Goal: Transaction & Acquisition: Purchase product/service

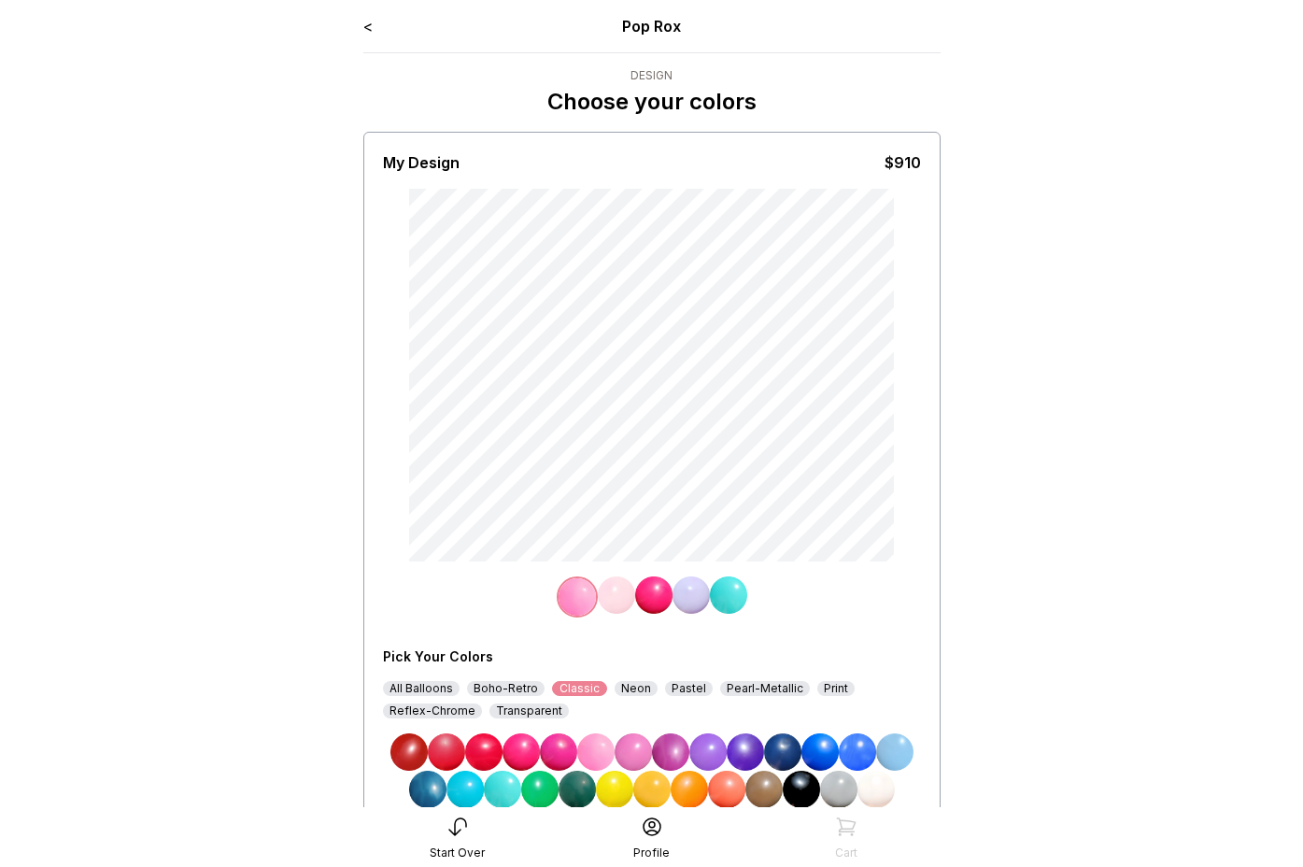
scroll to position [129, 0]
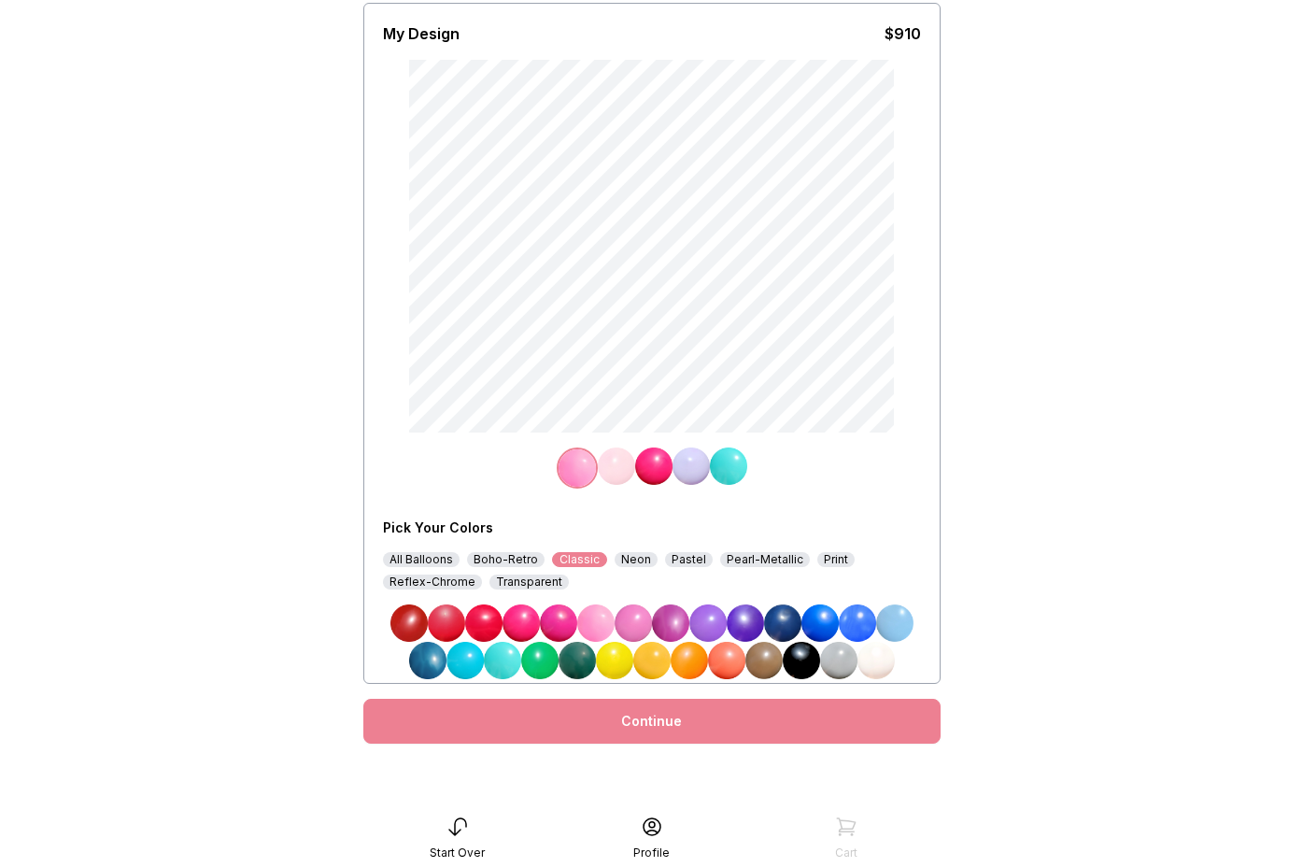
click at [461, 828] on icon at bounding box center [458, 827] width 22 height 22
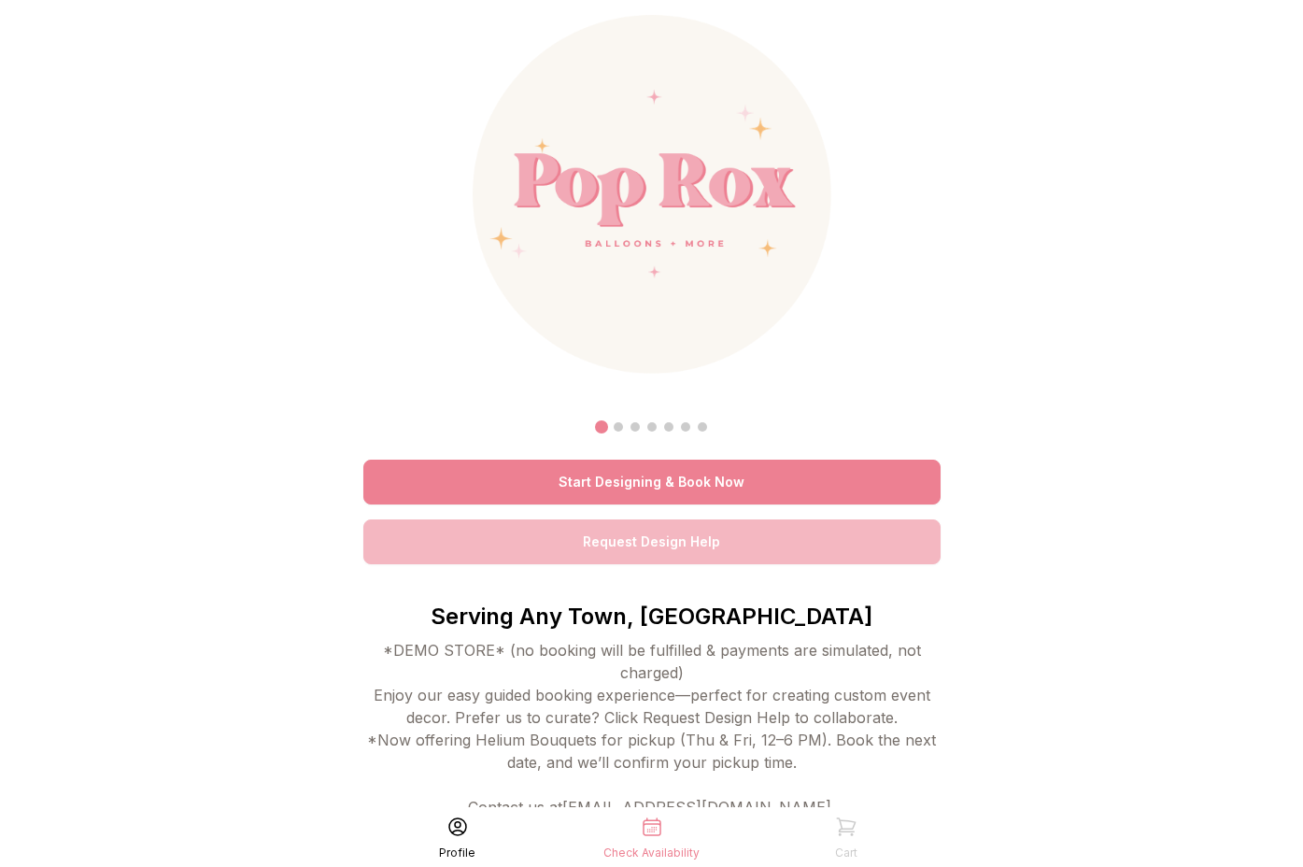
click at [607, 478] on link "Start Designing & Book Now" at bounding box center [651, 482] width 577 height 45
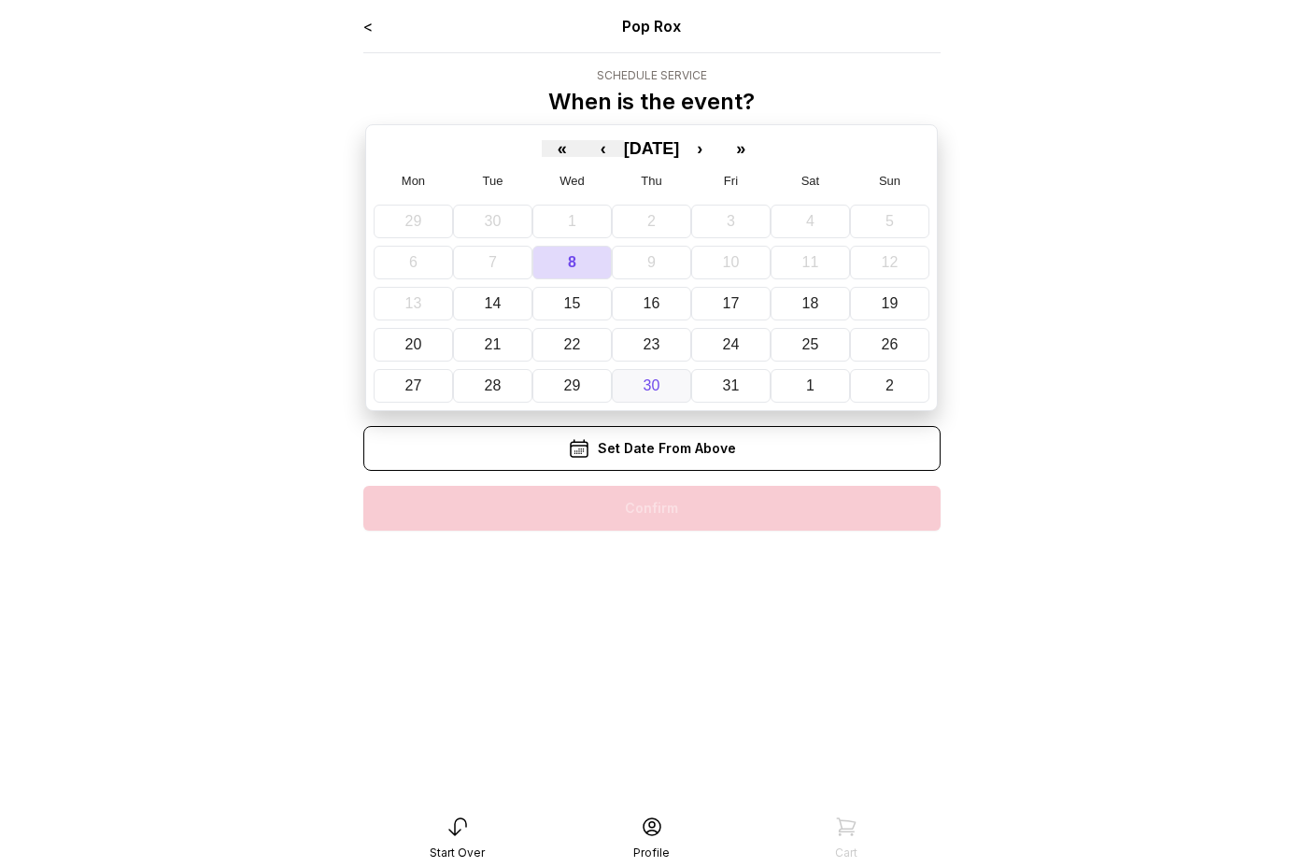
click at [656, 374] on button "30" at bounding box center [651, 386] width 79 height 34
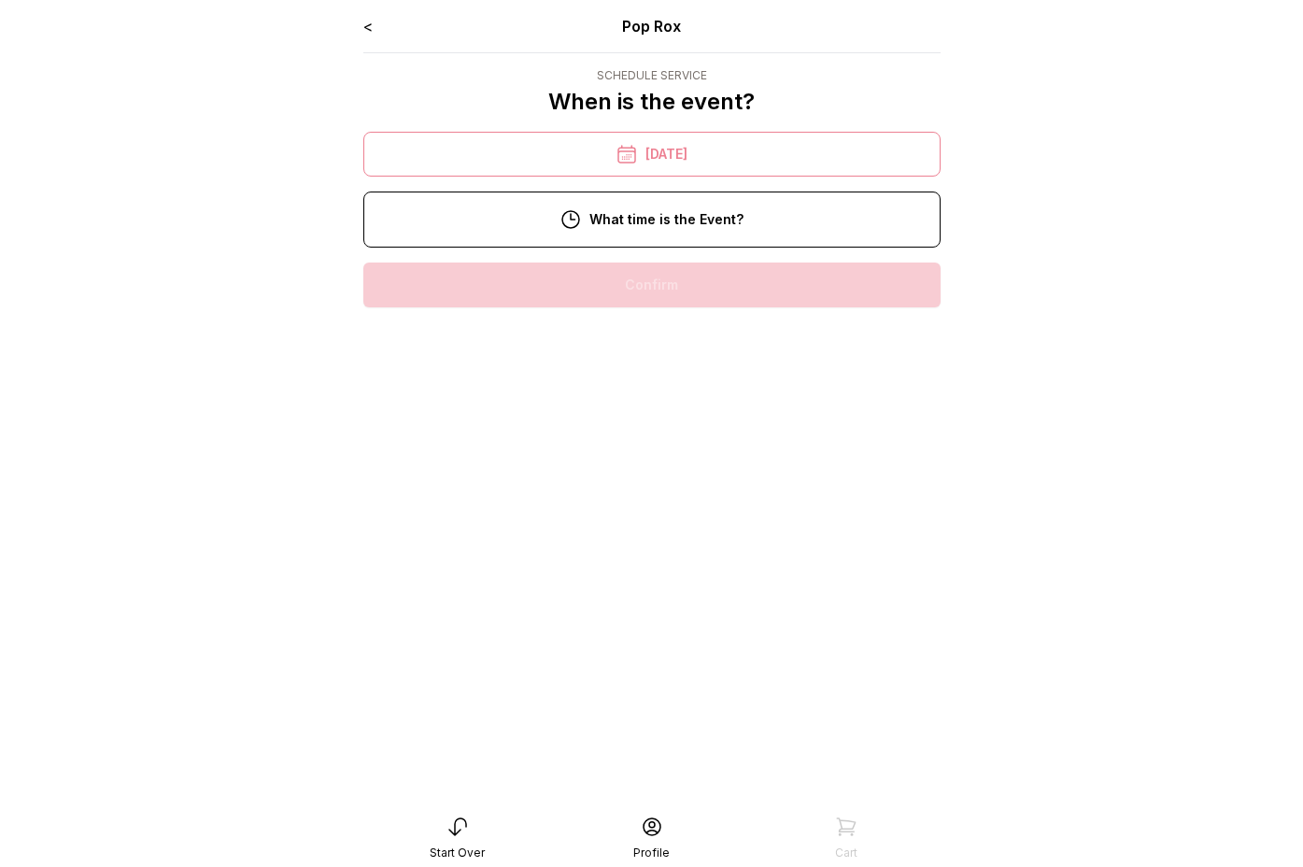
click at [674, 288] on div "6:00 pm" at bounding box center [651, 284] width 547 height 45
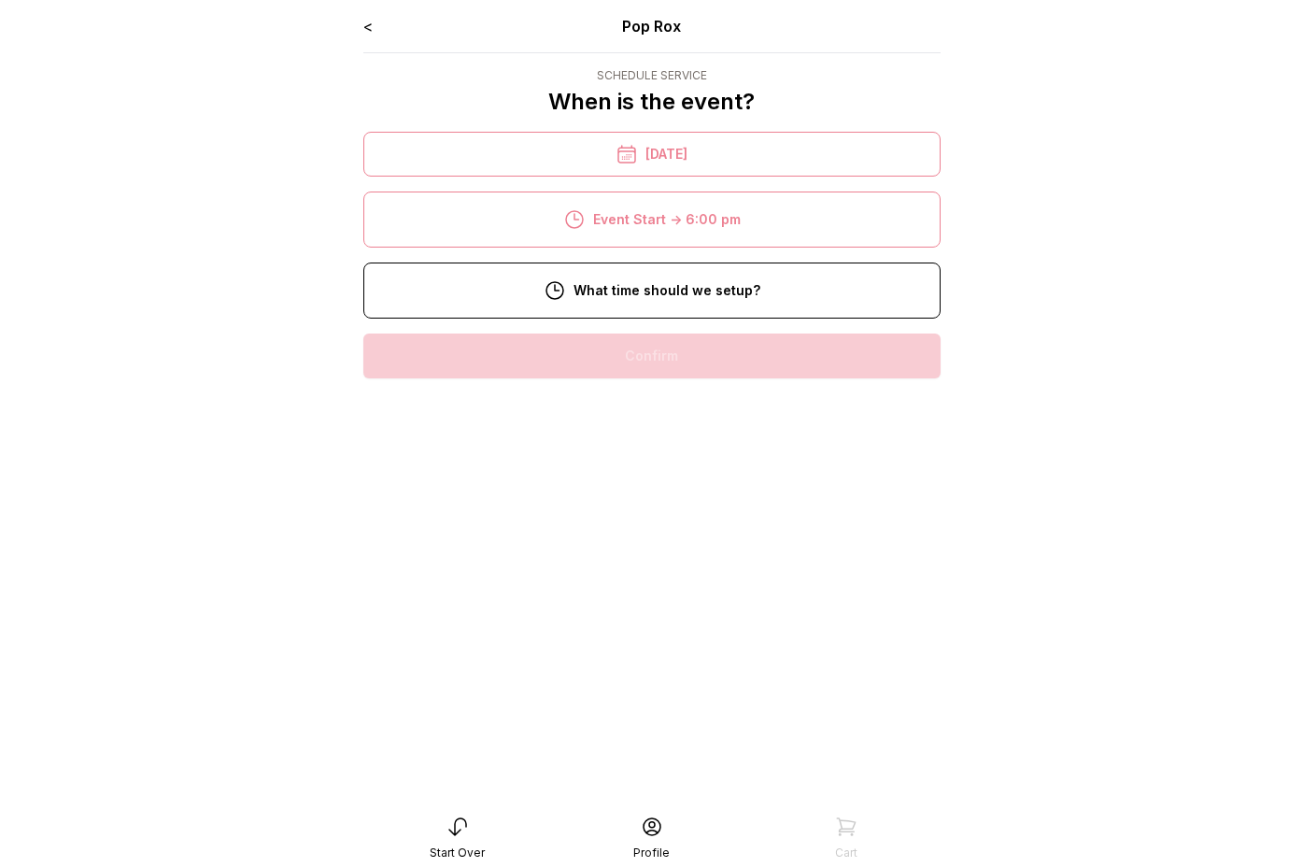
click at [684, 407] on div "12:00 pm" at bounding box center [651, 415] width 547 height 45
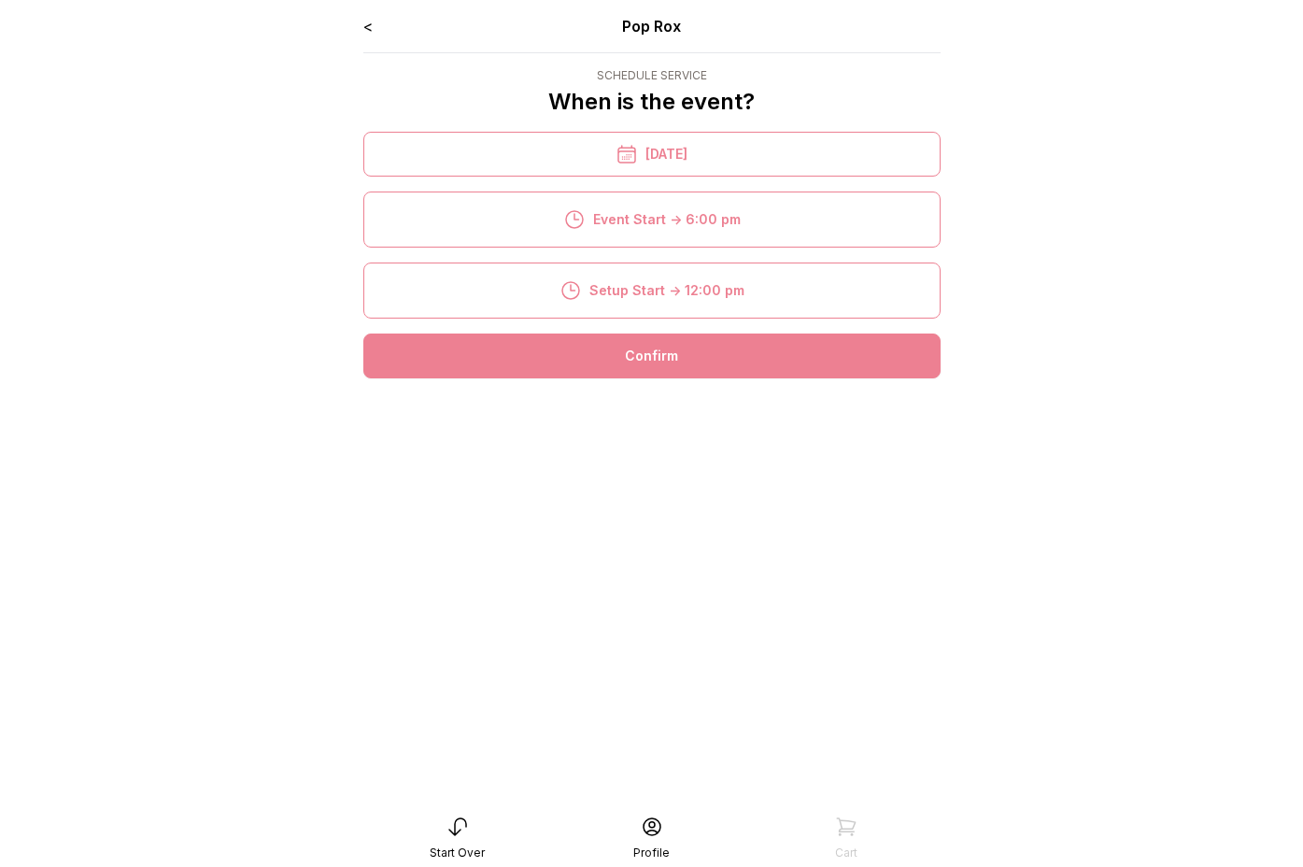
click at [676, 352] on div "Confirm" at bounding box center [651, 355] width 577 height 45
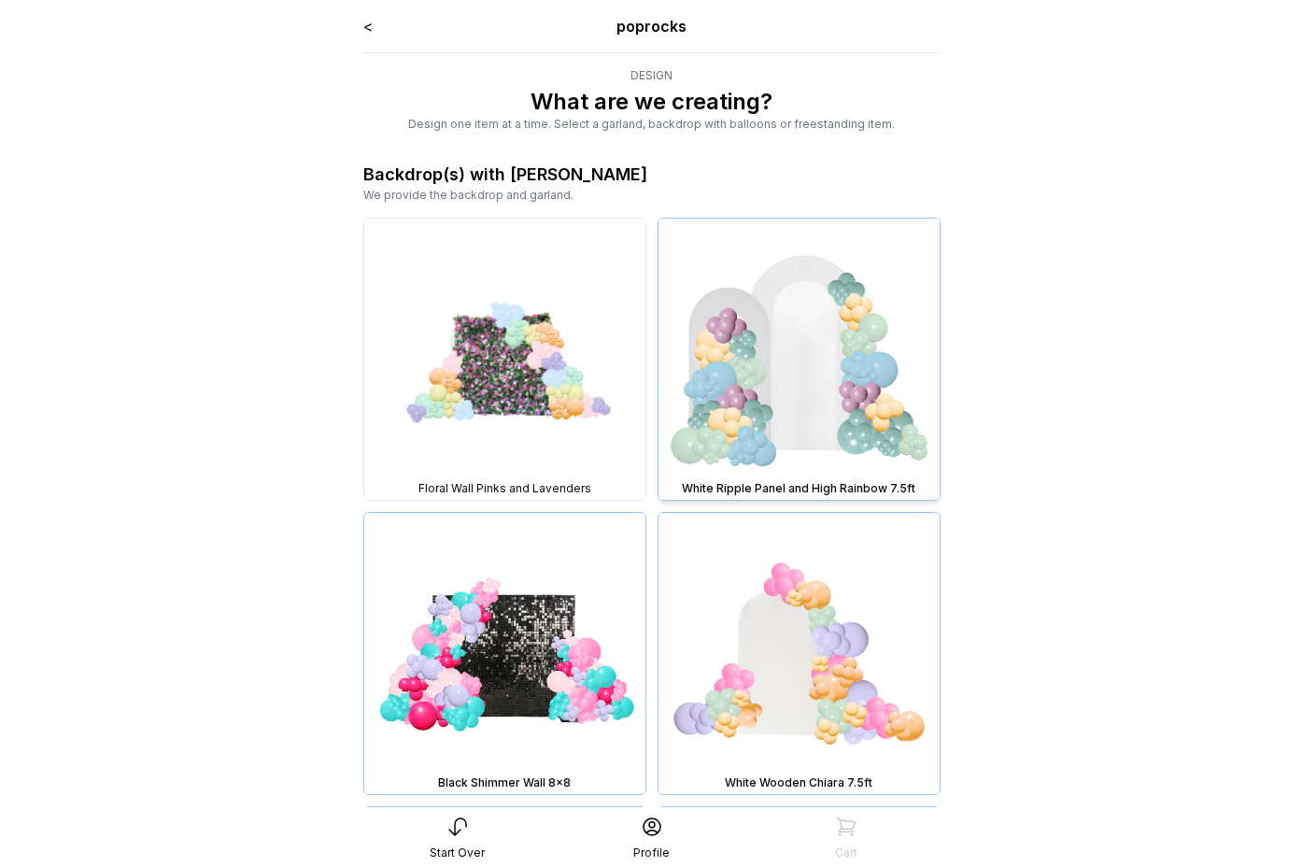
click at [759, 419] on img at bounding box center [799, 359] width 281 height 281
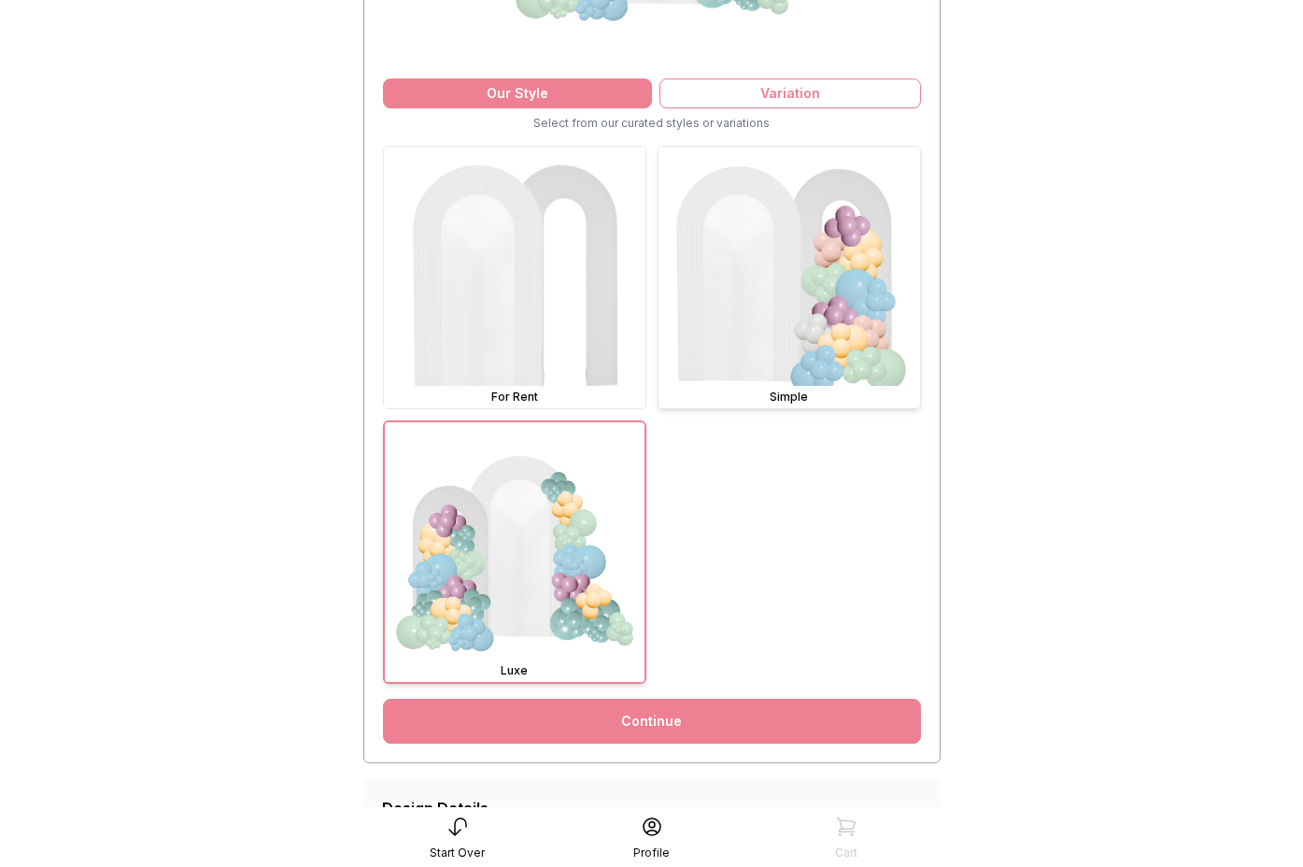
scroll to position [548, 0]
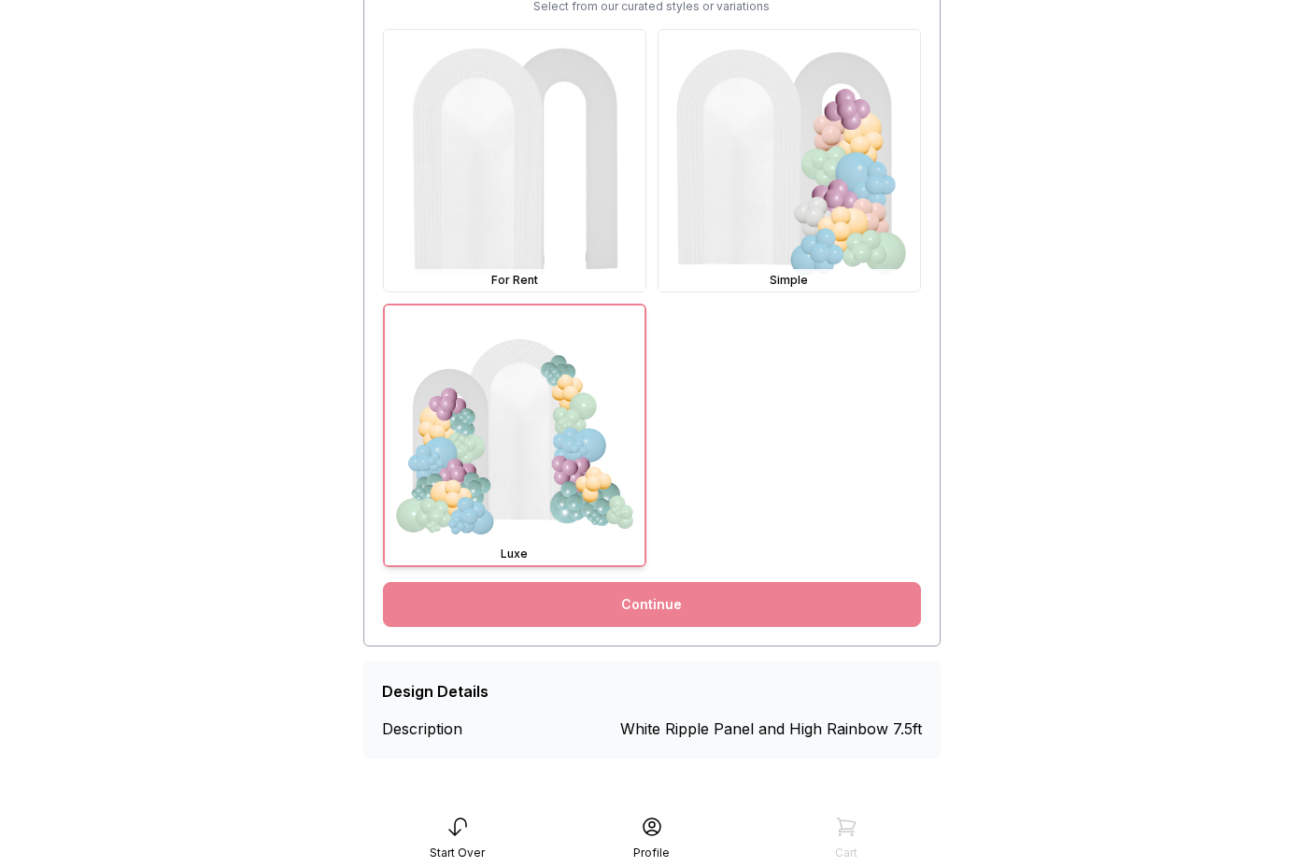
click at [741, 597] on link "Continue" at bounding box center [652, 604] width 538 height 45
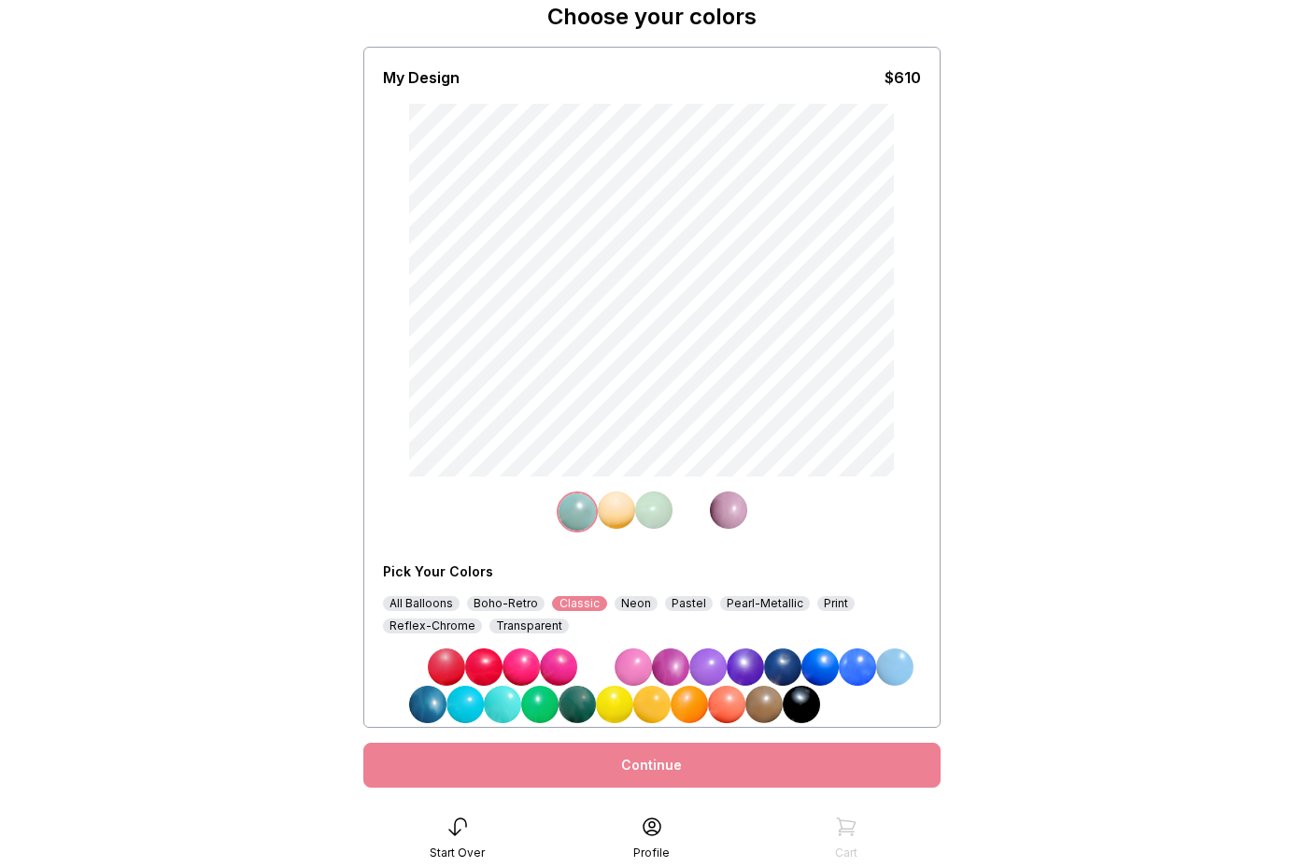
scroll to position [110, 0]
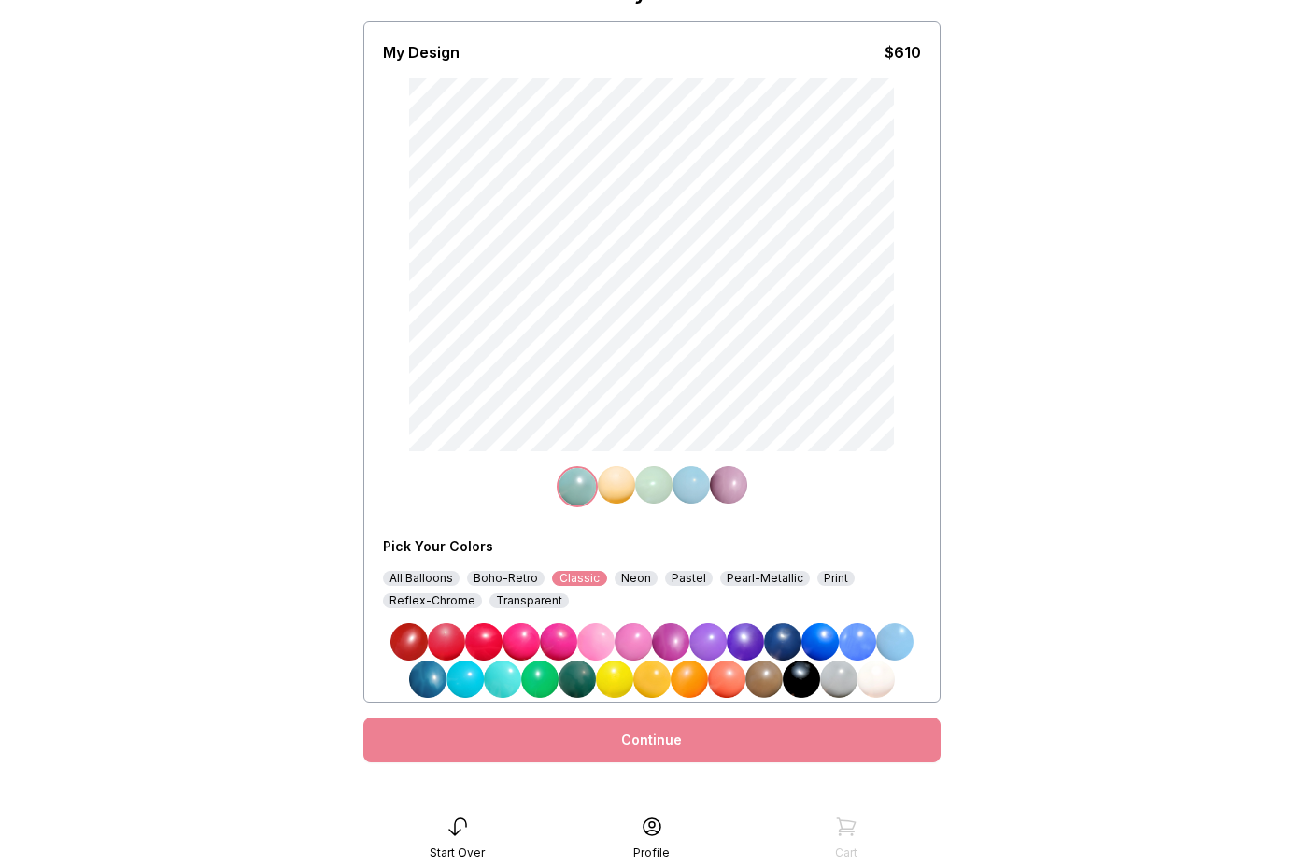
click at [869, 638] on img at bounding box center [857, 641] width 37 height 37
click at [439, 573] on div "All Balloons" at bounding box center [421, 578] width 77 height 15
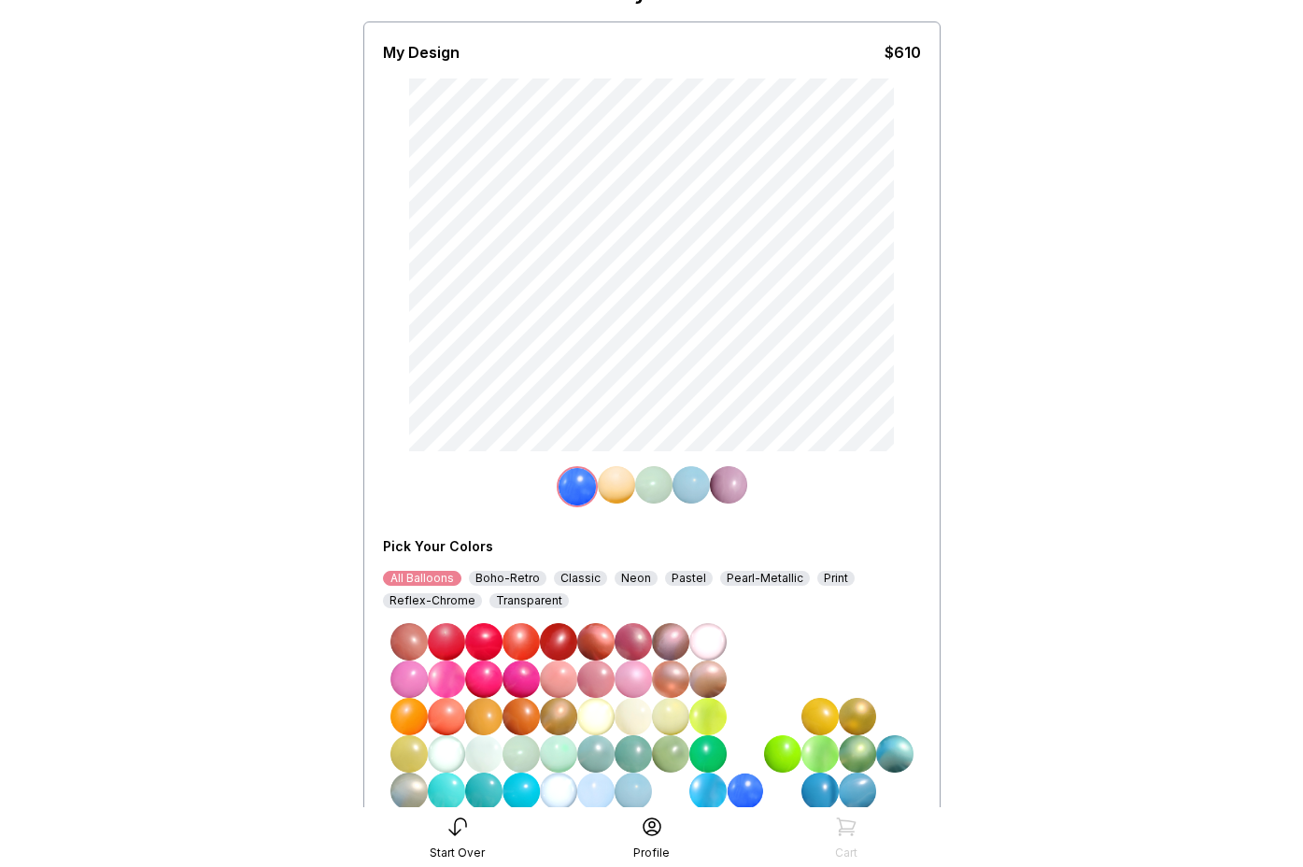
click at [619, 489] on img at bounding box center [616, 484] width 37 height 37
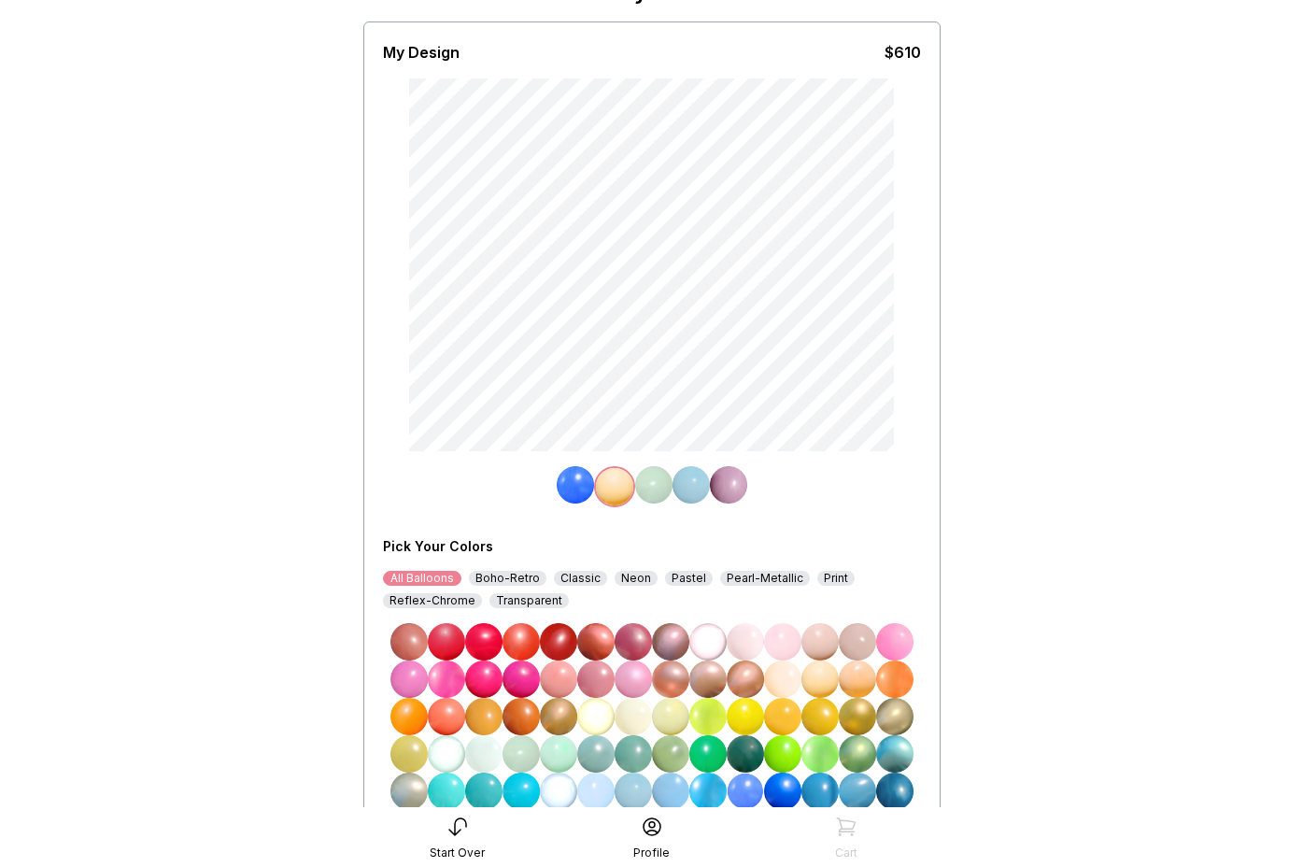
click at [746, 793] on img at bounding box center [745, 791] width 37 height 37
click at [657, 494] on img at bounding box center [653, 484] width 37 height 37
click at [749, 795] on img at bounding box center [745, 791] width 37 height 37
click at [695, 491] on img at bounding box center [691, 484] width 37 height 37
click at [745, 781] on img at bounding box center [745, 791] width 37 height 37
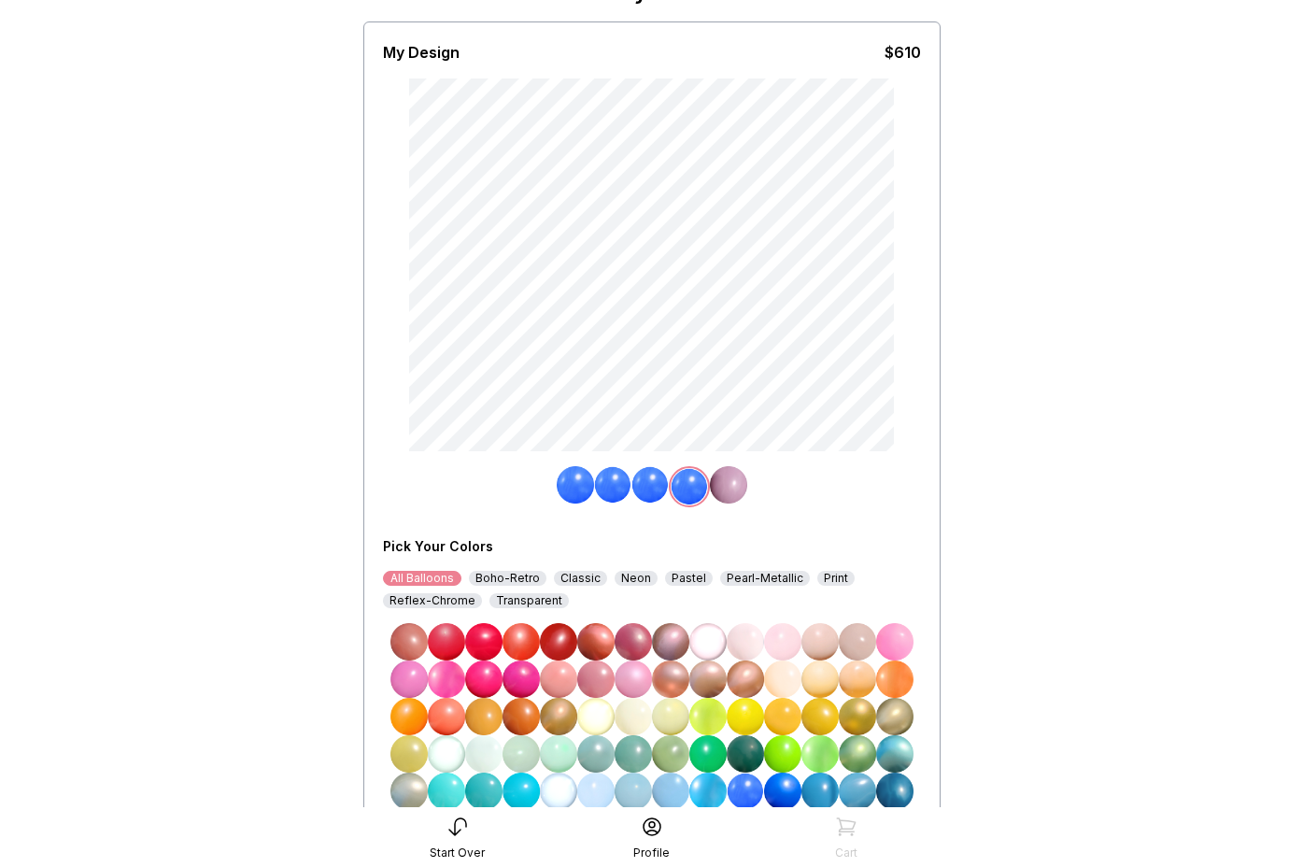
click at [724, 475] on img at bounding box center [728, 484] width 37 height 37
click at [742, 787] on img at bounding box center [745, 791] width 37 height 37
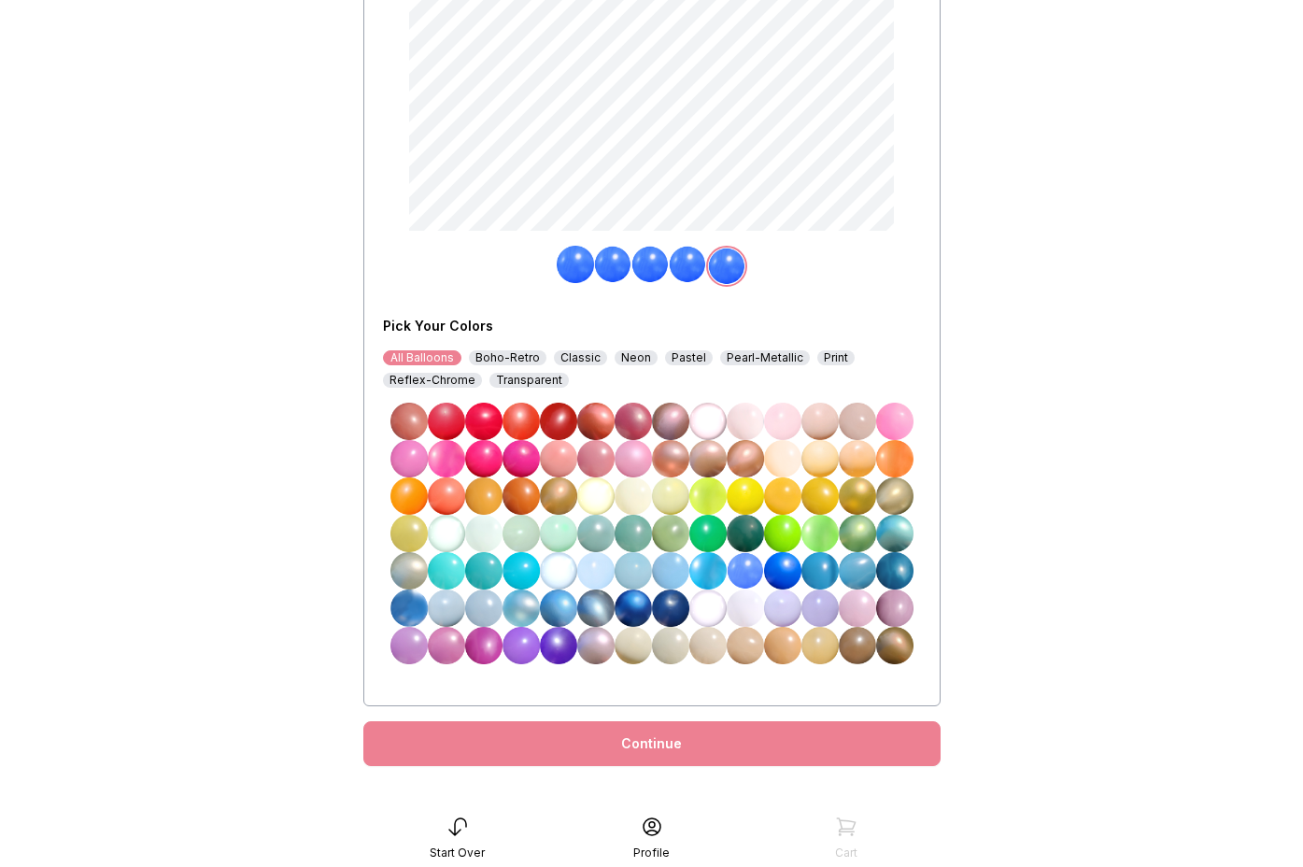
scroll to position [353, 0]
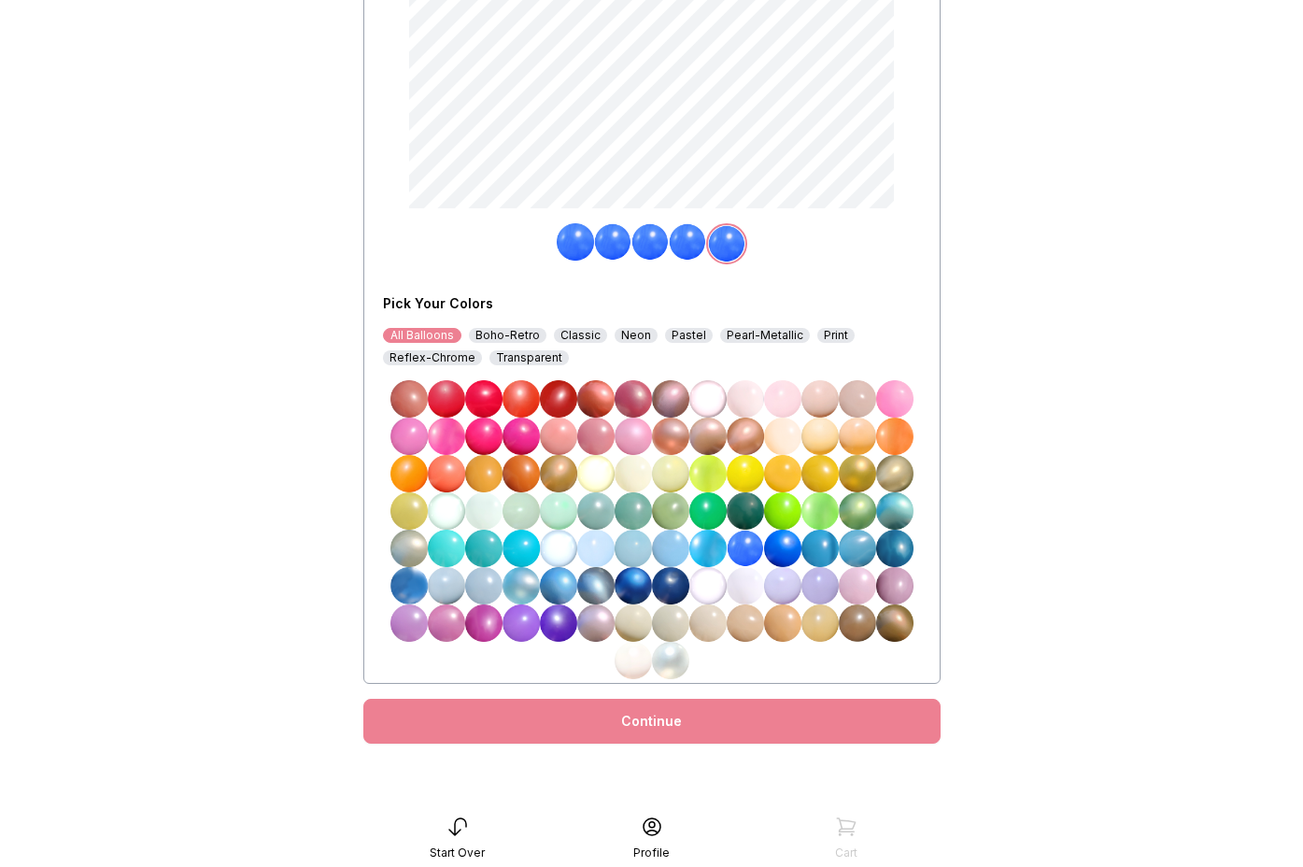
click at [736, 727] on div "Continue" at bounding box center [651, 721] width 577 height 45
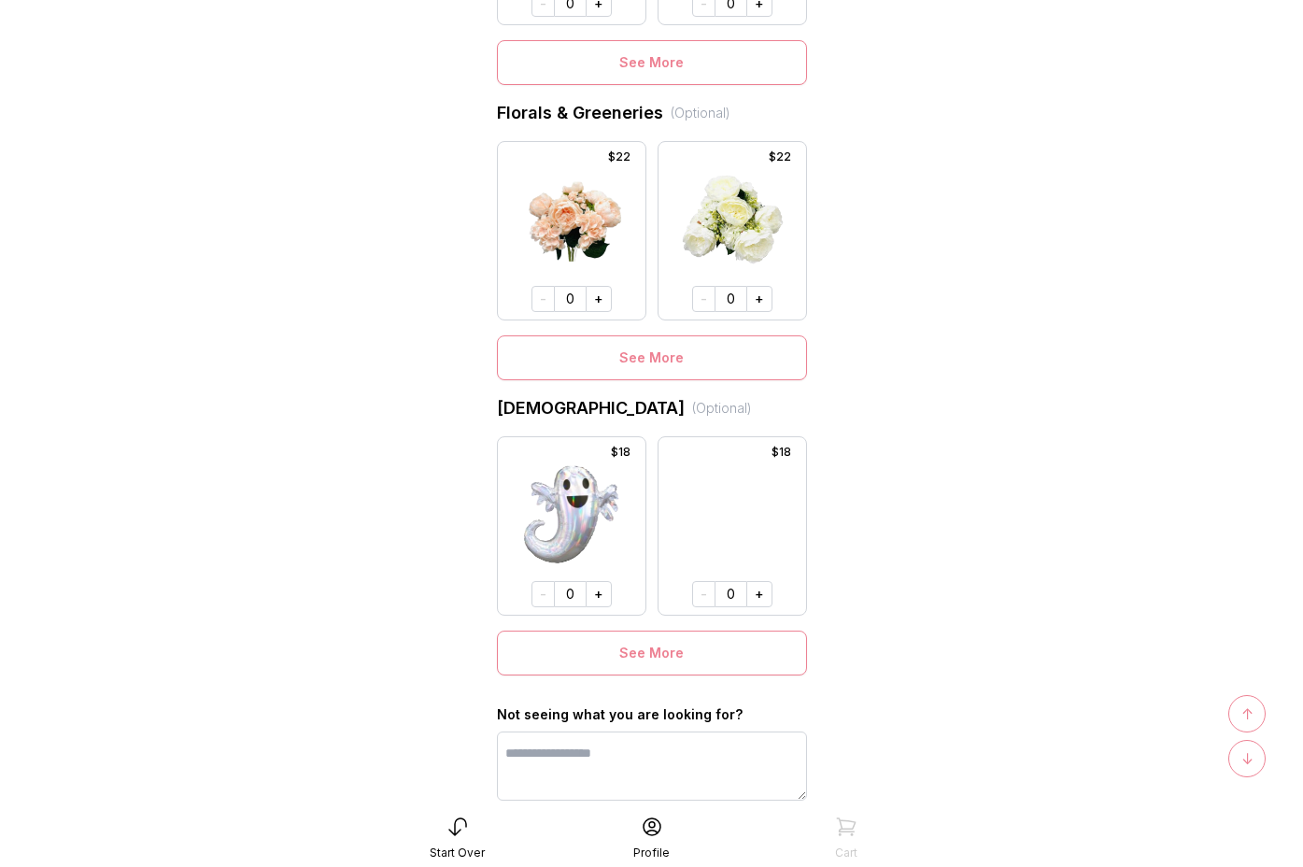
scroll to position [1195, 0]
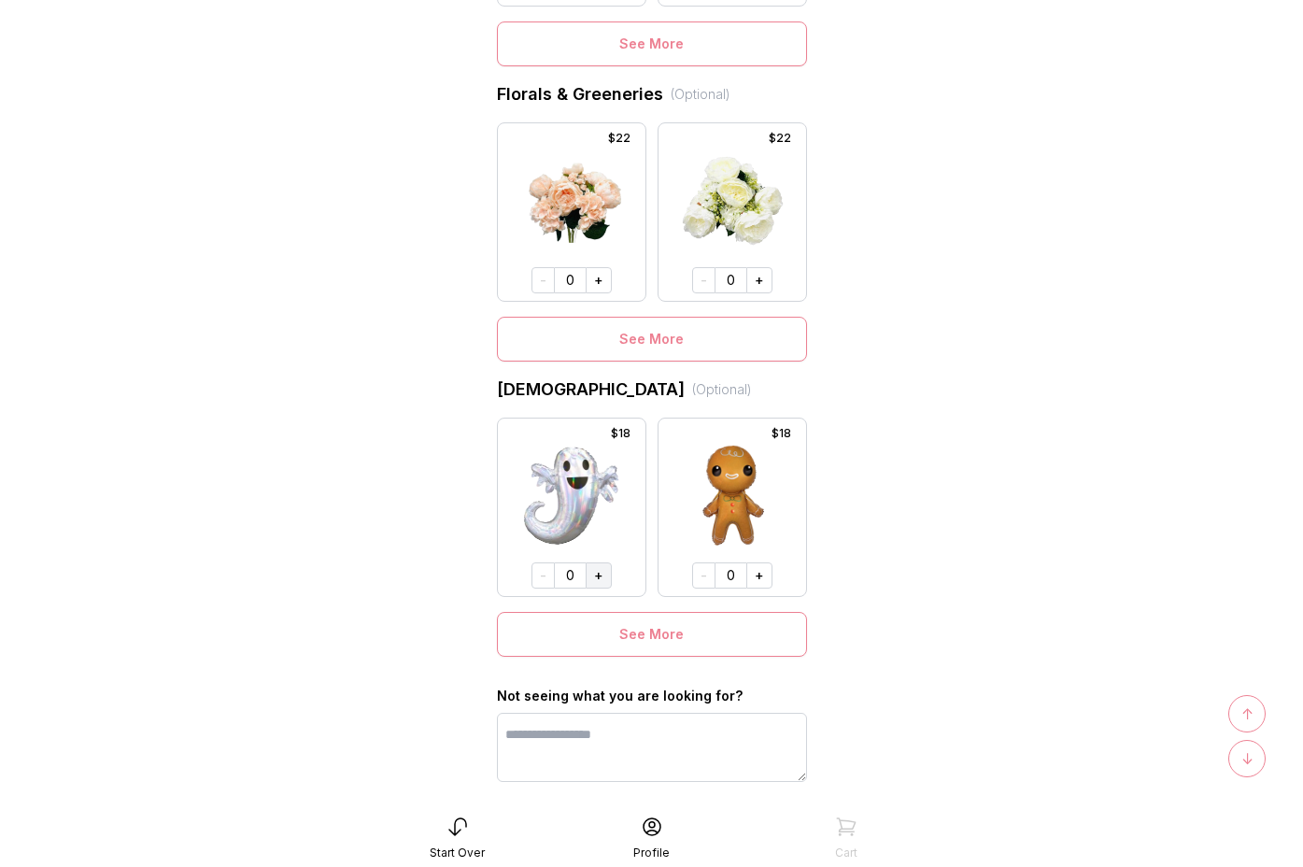
click at [603, 571] on button "+" at bounding box center [599, 575] width 26 height 26
click at [603, 571] on button "+" at bounding box center [597, 574] width 26 height 26
click at [603, 571] on button "+" at bounding box center [598, 574] width 26 height 26
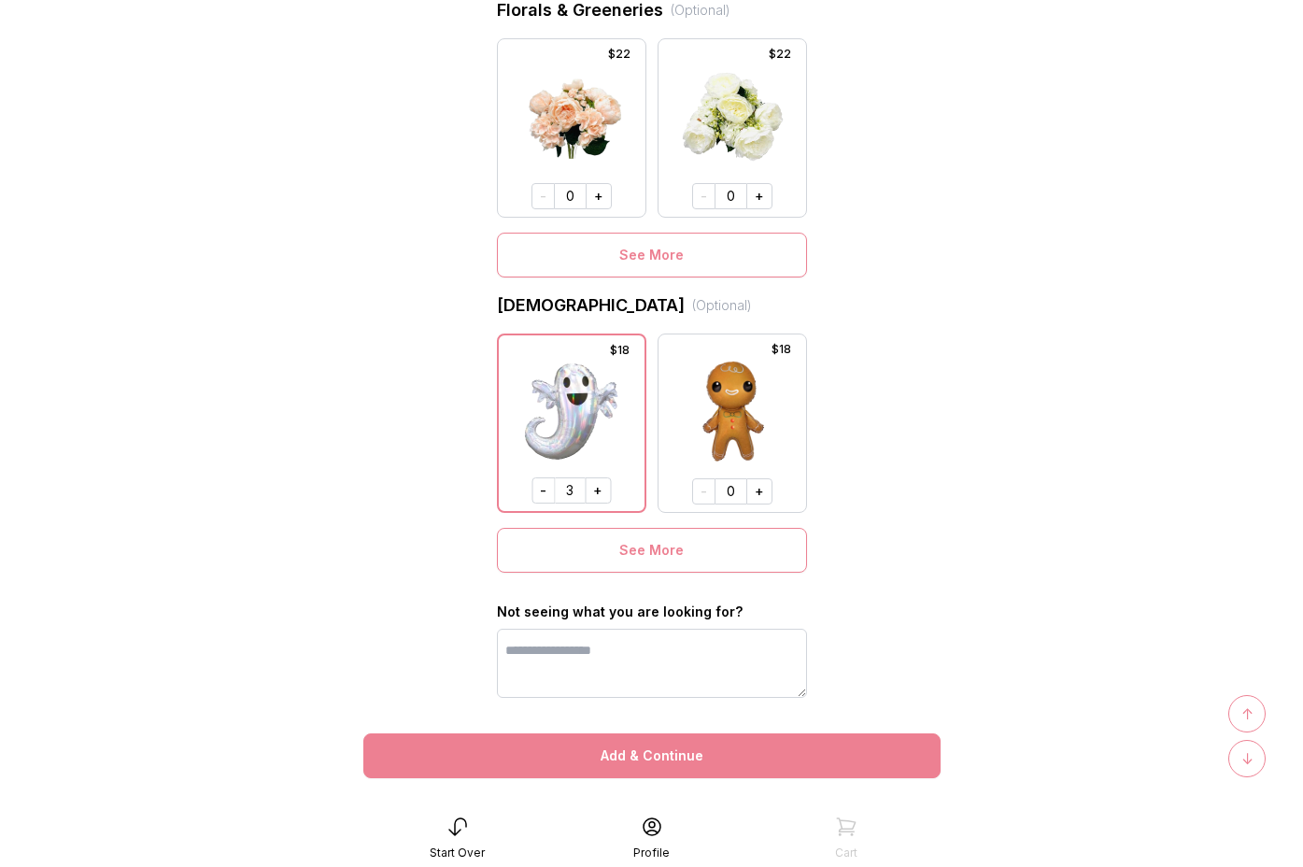
scroll to position [1298, 0]
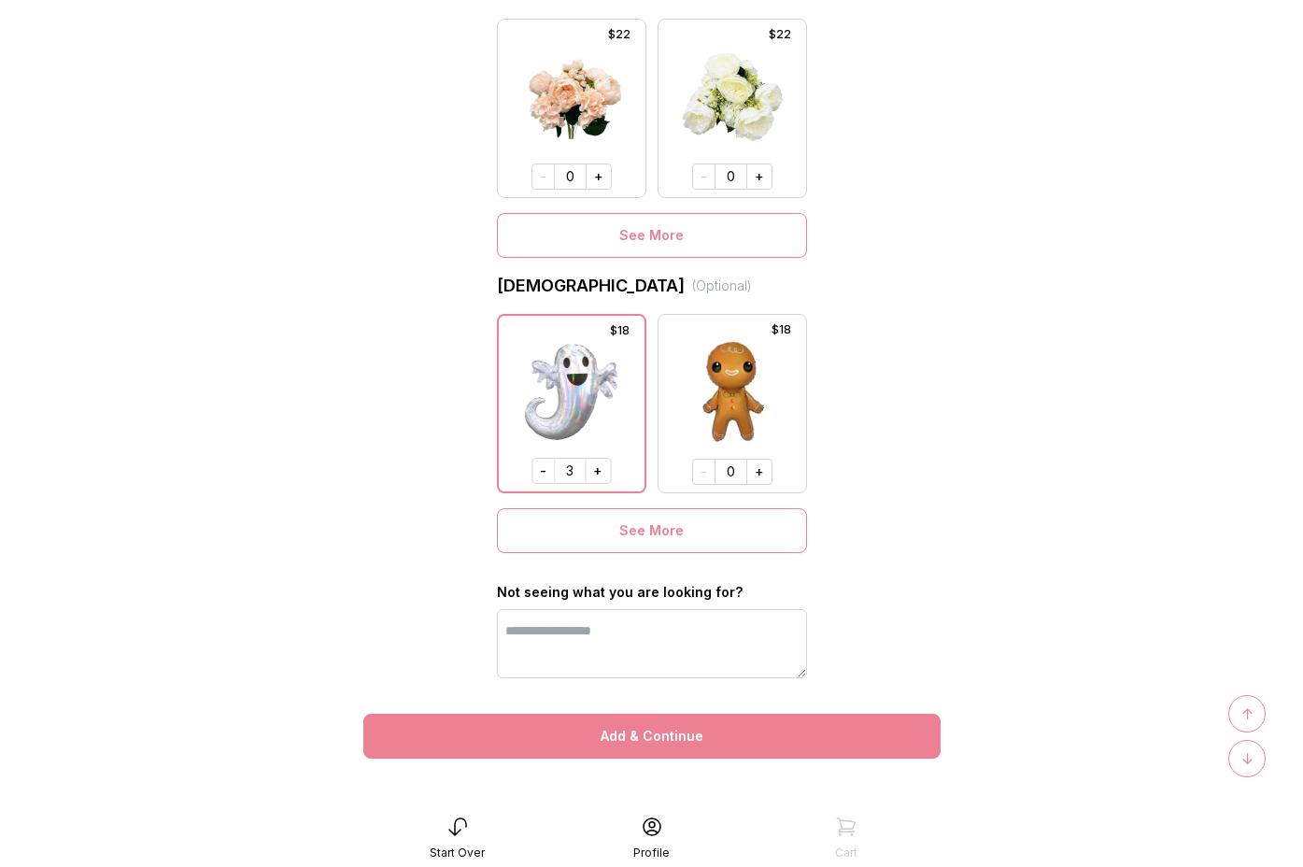
click at [685, 732] on button "Add & Continue" at bounding box center [651, 736] width 577 height 45
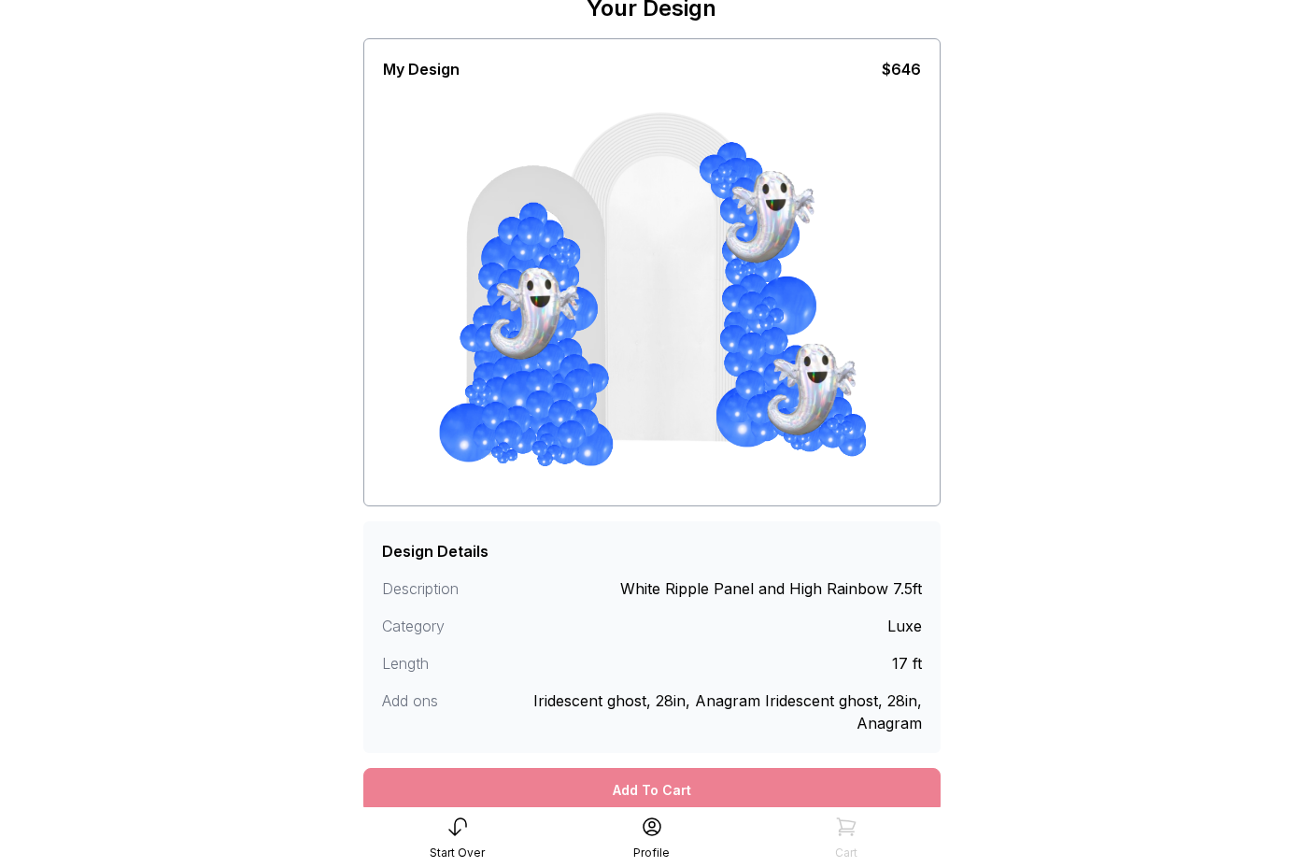
scroll to position [169, 0]
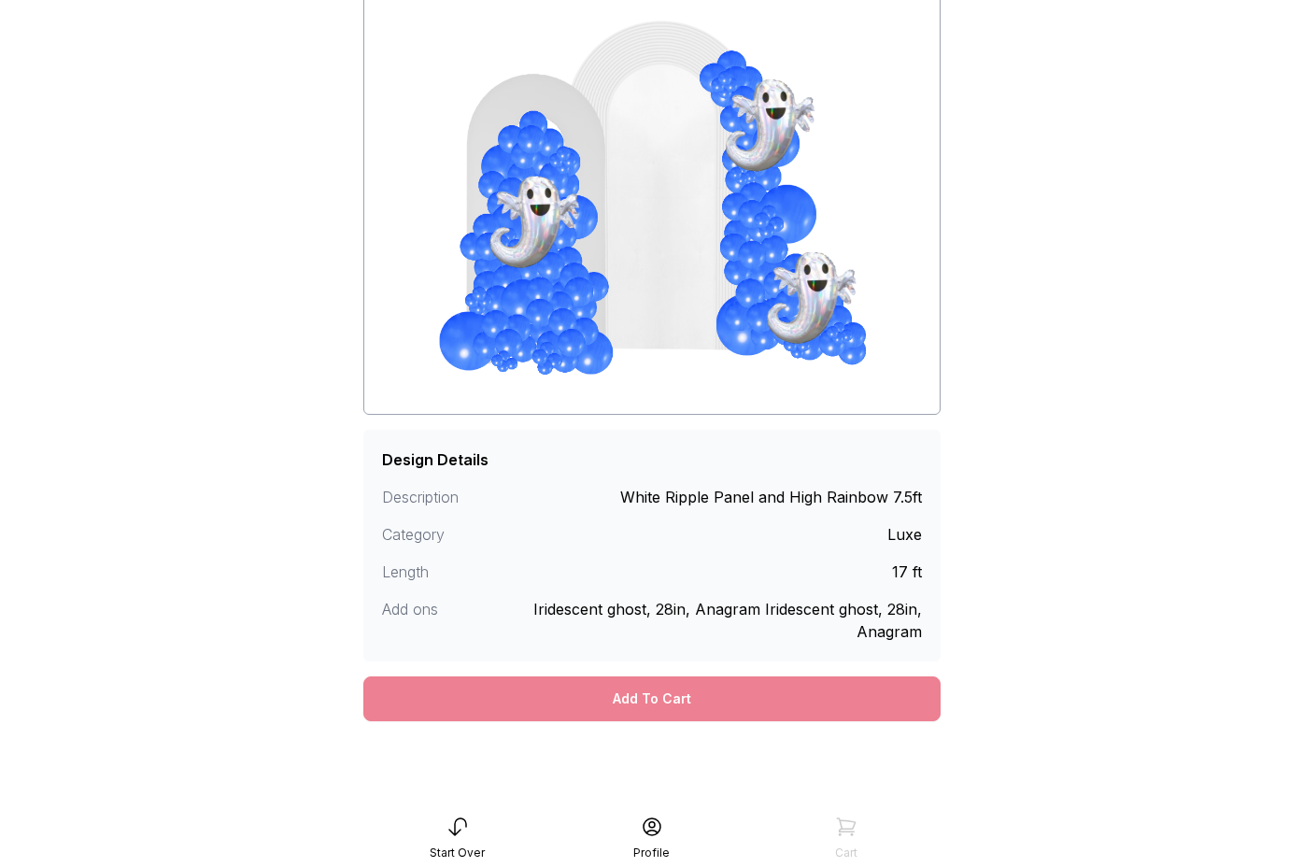
click at [684, 701] on div "Add To Cart" at bounding box center [651, 698] width 577 height 45
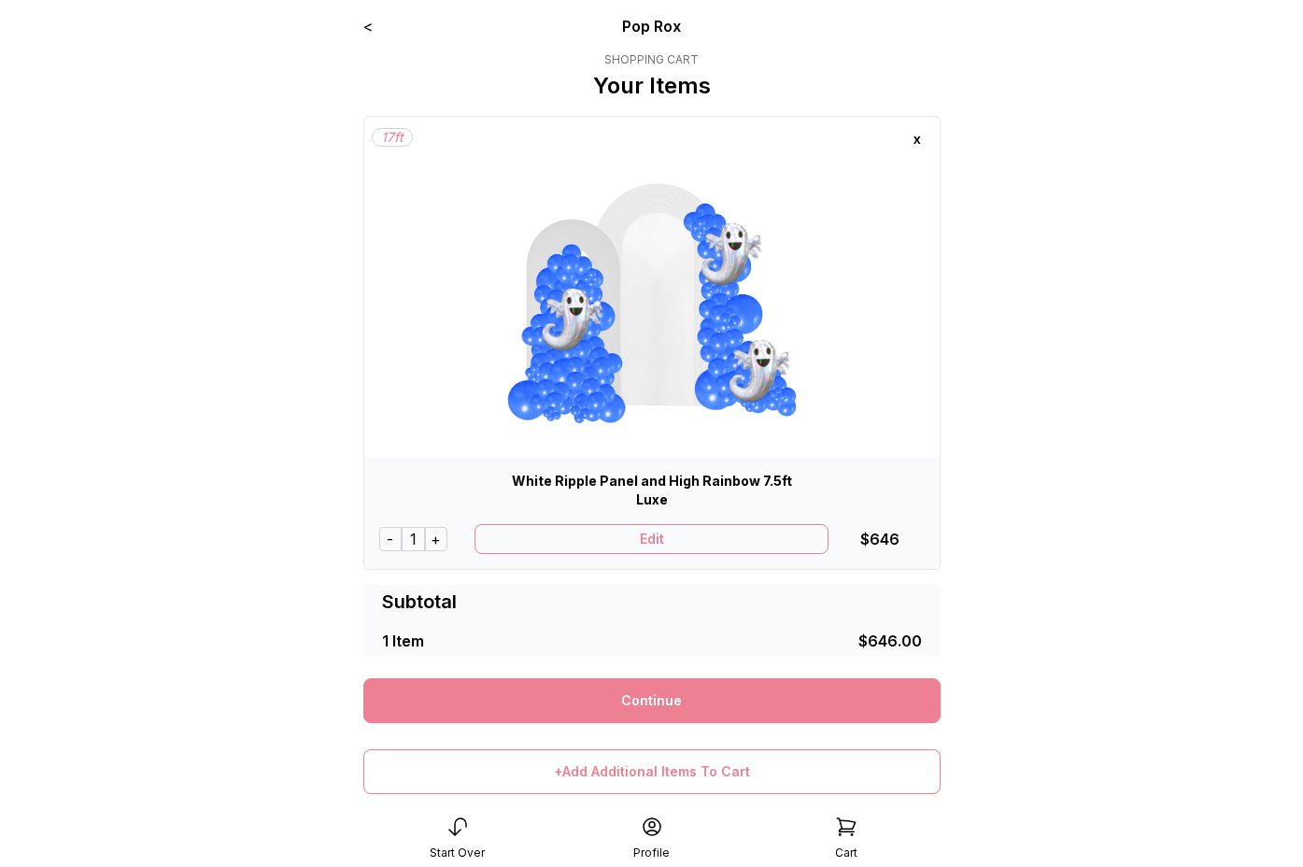
click at [683, 701] on link "Continue" at bounding box center [651, 700] width 577 height 45
